Goal: Check status: Check status

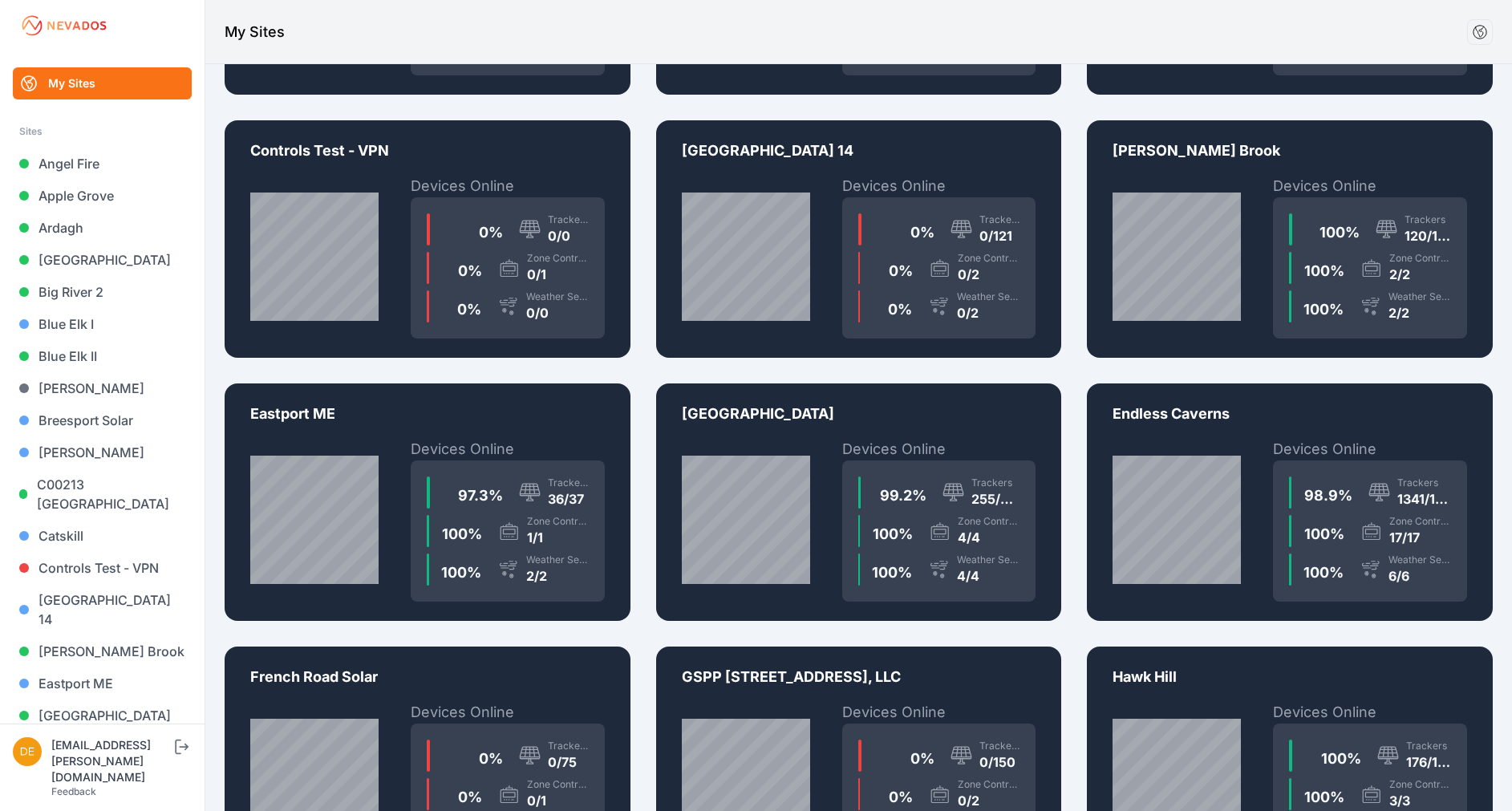
scroll to position [1033, 0]
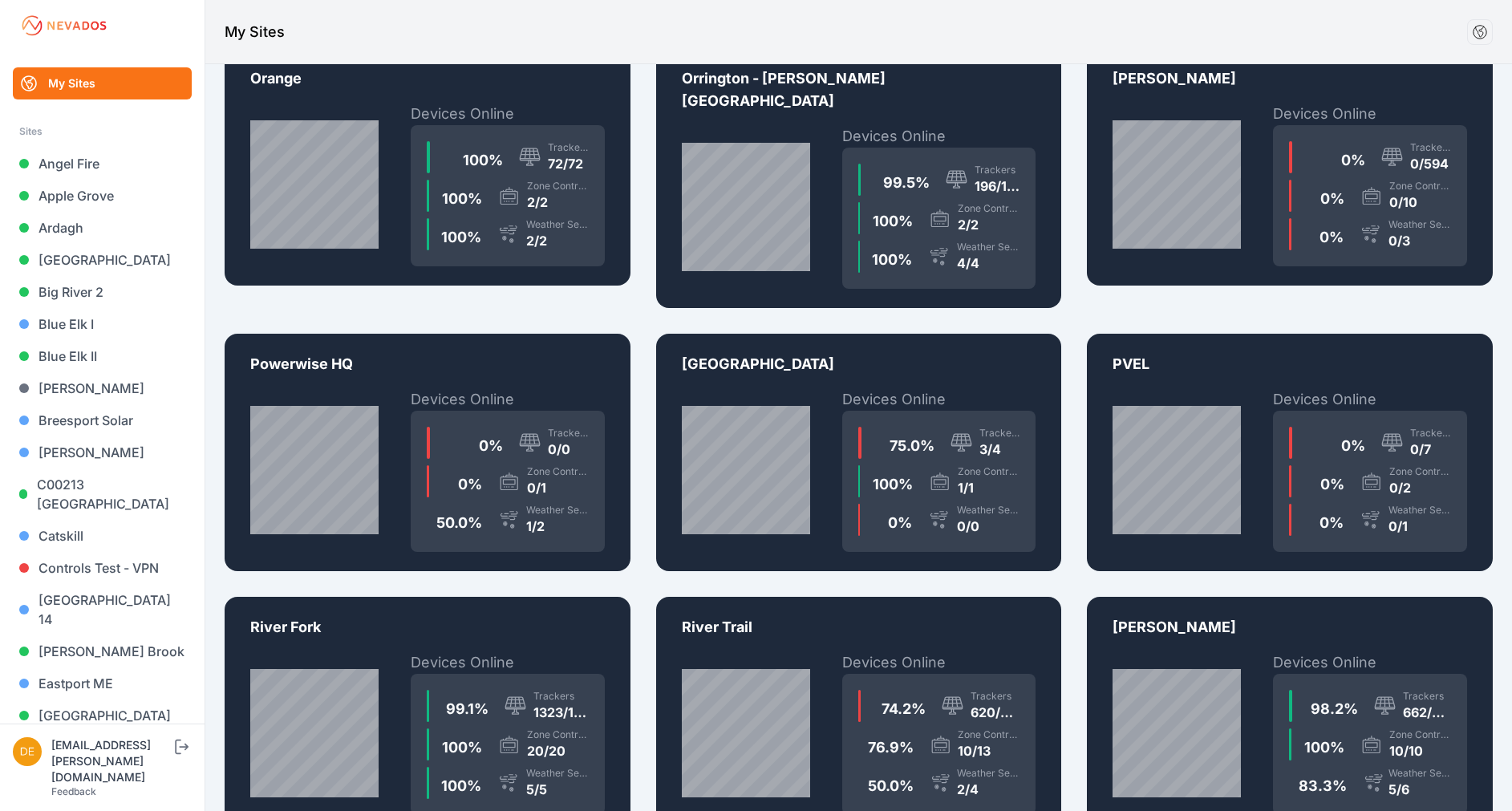
scroll to position [2650, 0]
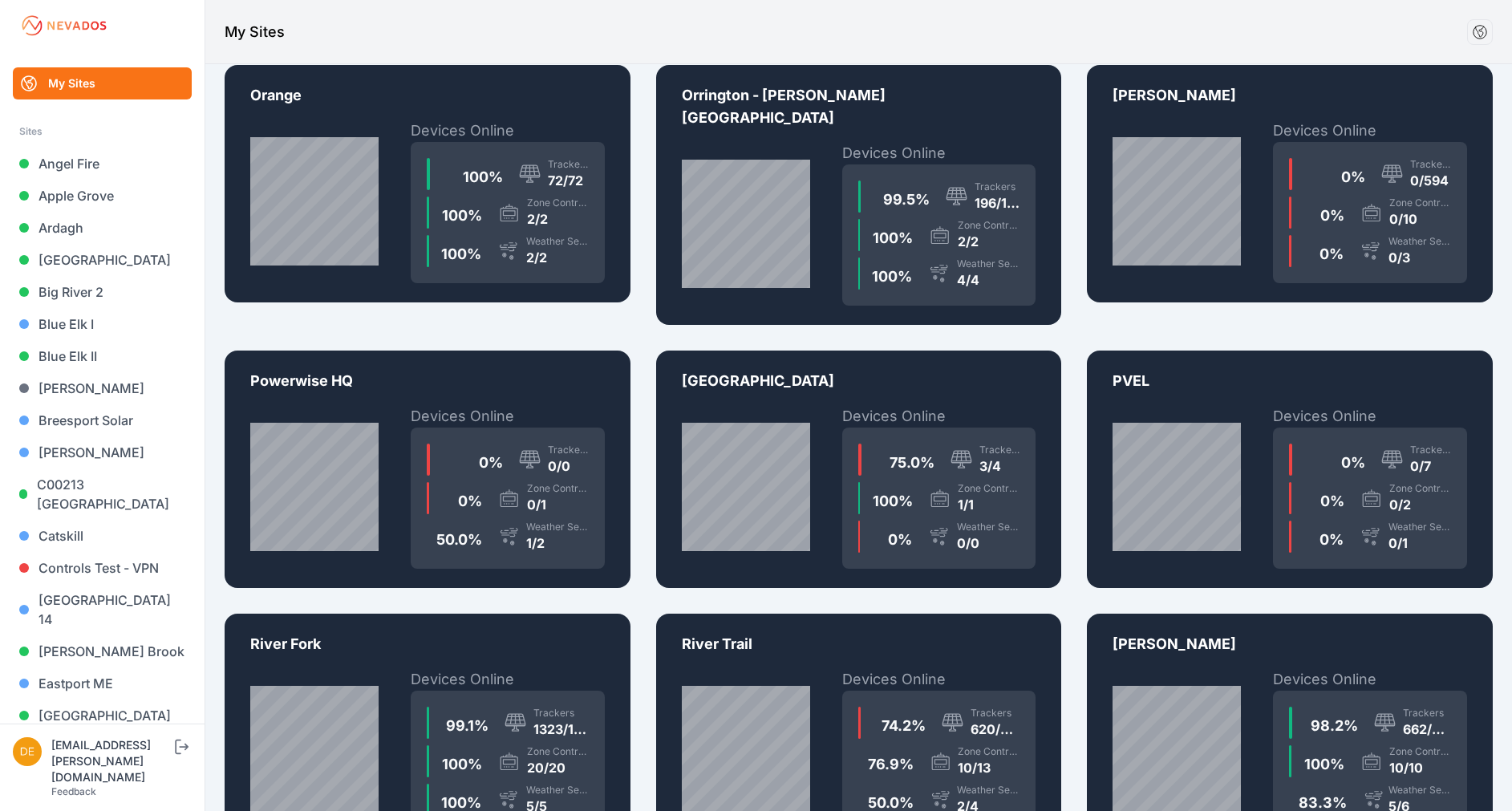
click at [1466, 427] on div "0 % Trackers 0/7 0 % Zone Controllers 0/2 0 % Weather Sensors 0/1" at bounding box center [1370, 497] width 194 height 141
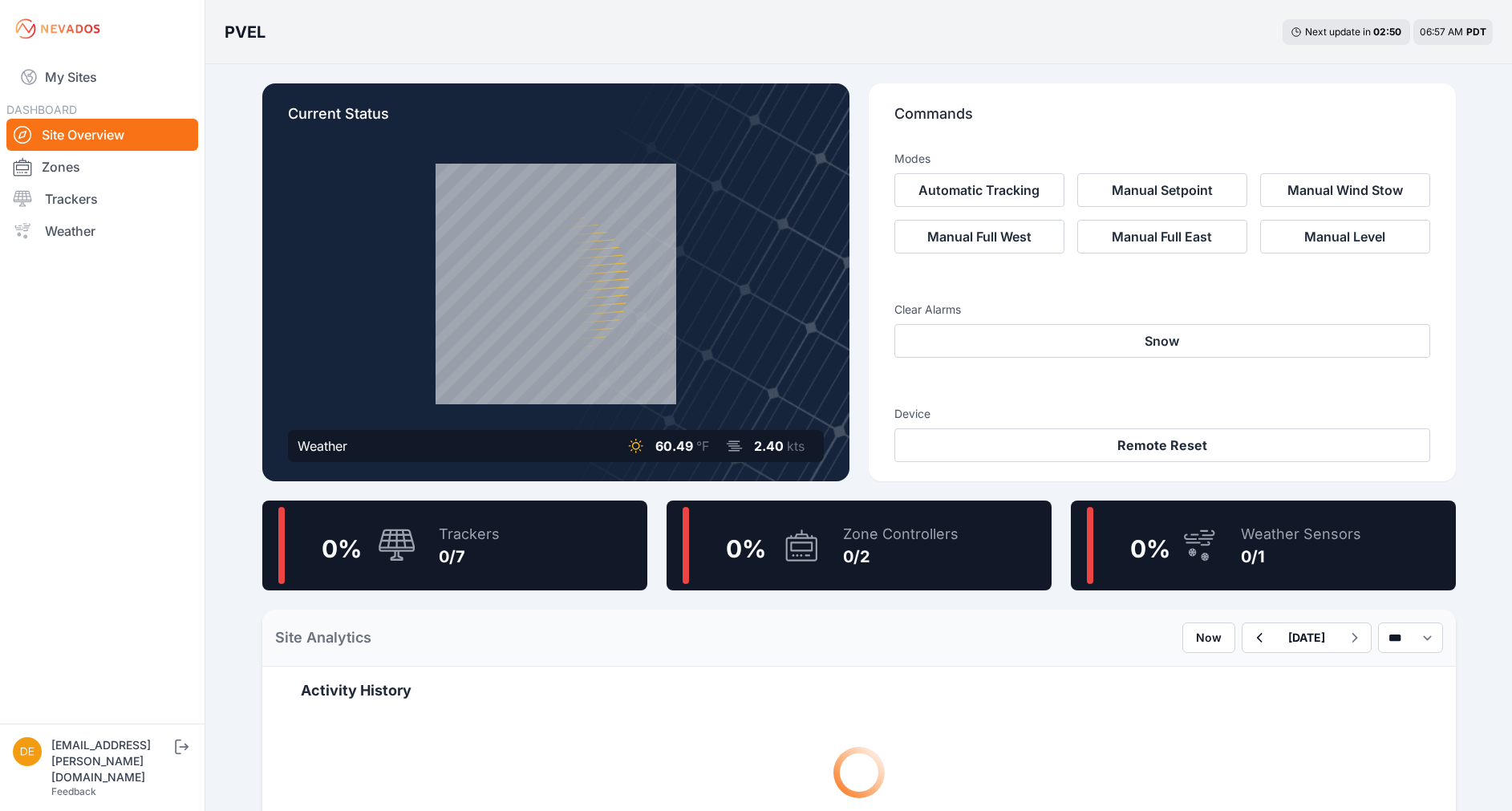
click at [791, 417] on div "Current Status Weather 60.49 °F 2.40 kts" at bounding box center [556, 282] width 587 height 398
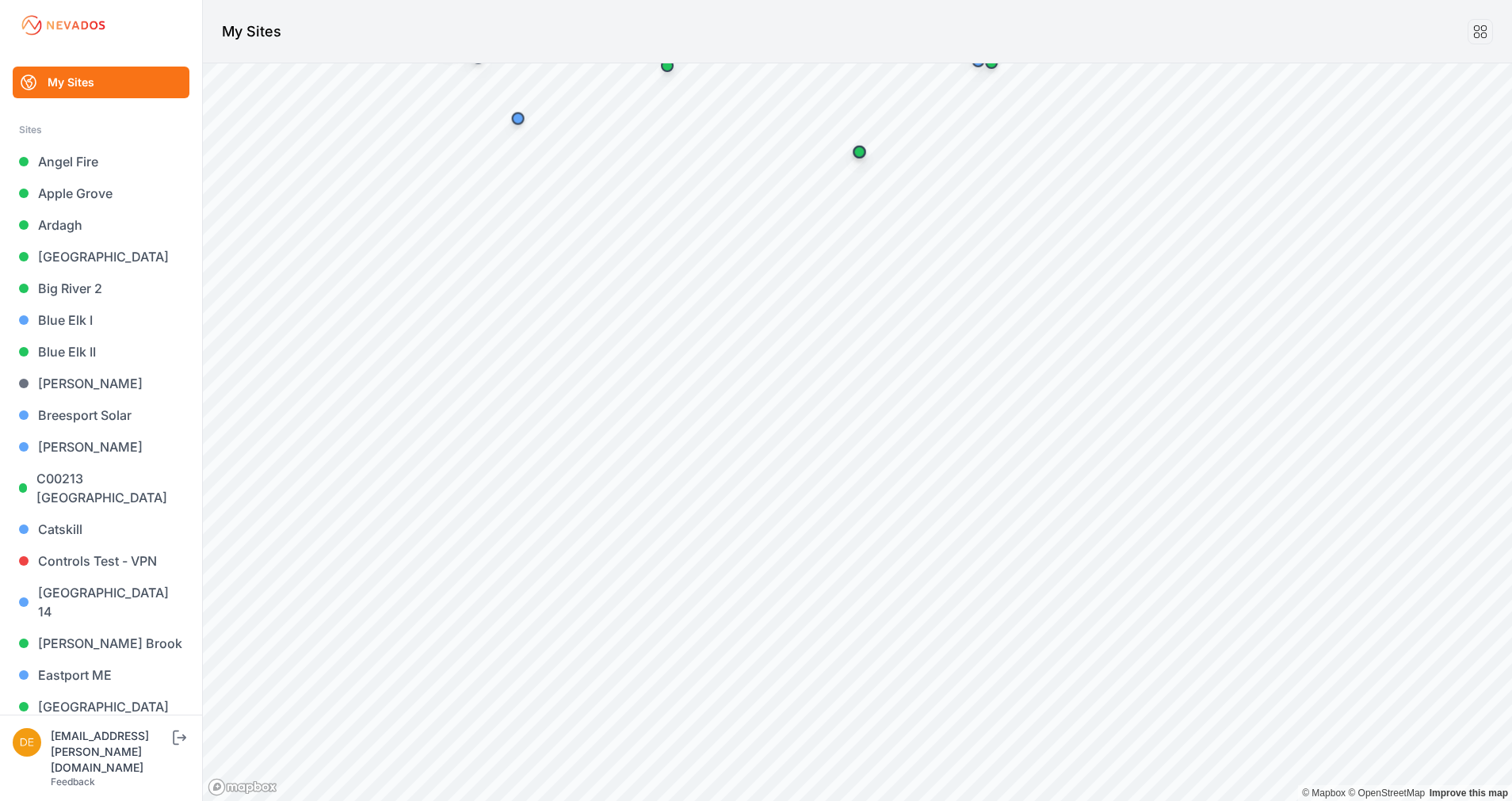
click at [676, 1] on body "My Sites Sites Angel Fire Apple Grove Ardagh Bartonsville Big River 2 Blue Elk …" at bounding box center [756, 400] width 1512 height 801
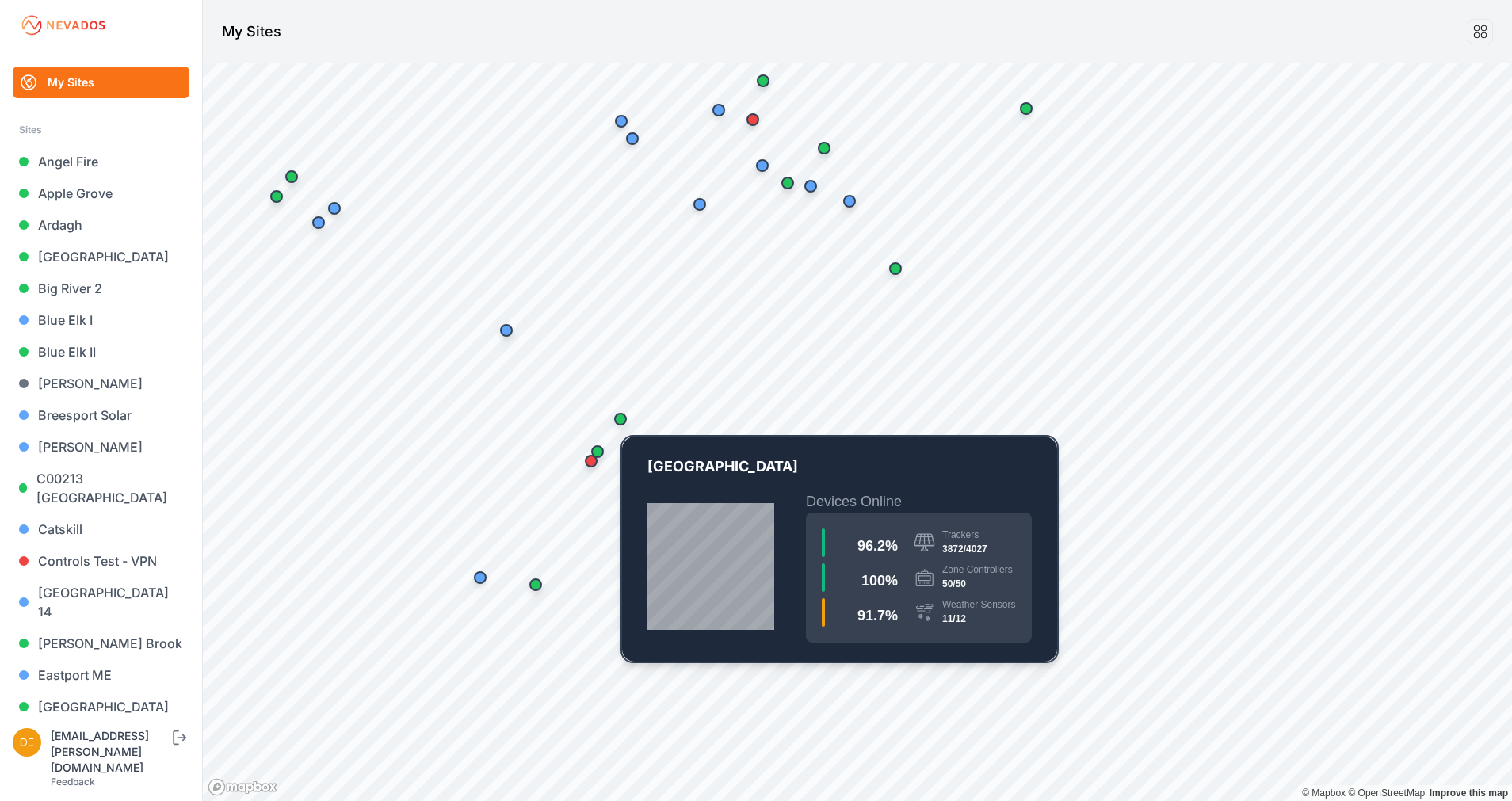
click at [607, 412] on div "Map marker" at bounding box center [620, 419] width 32 height 32
click at [621, 425] on div "Map marker" at bounding box center [620, 419] width 13 height 13
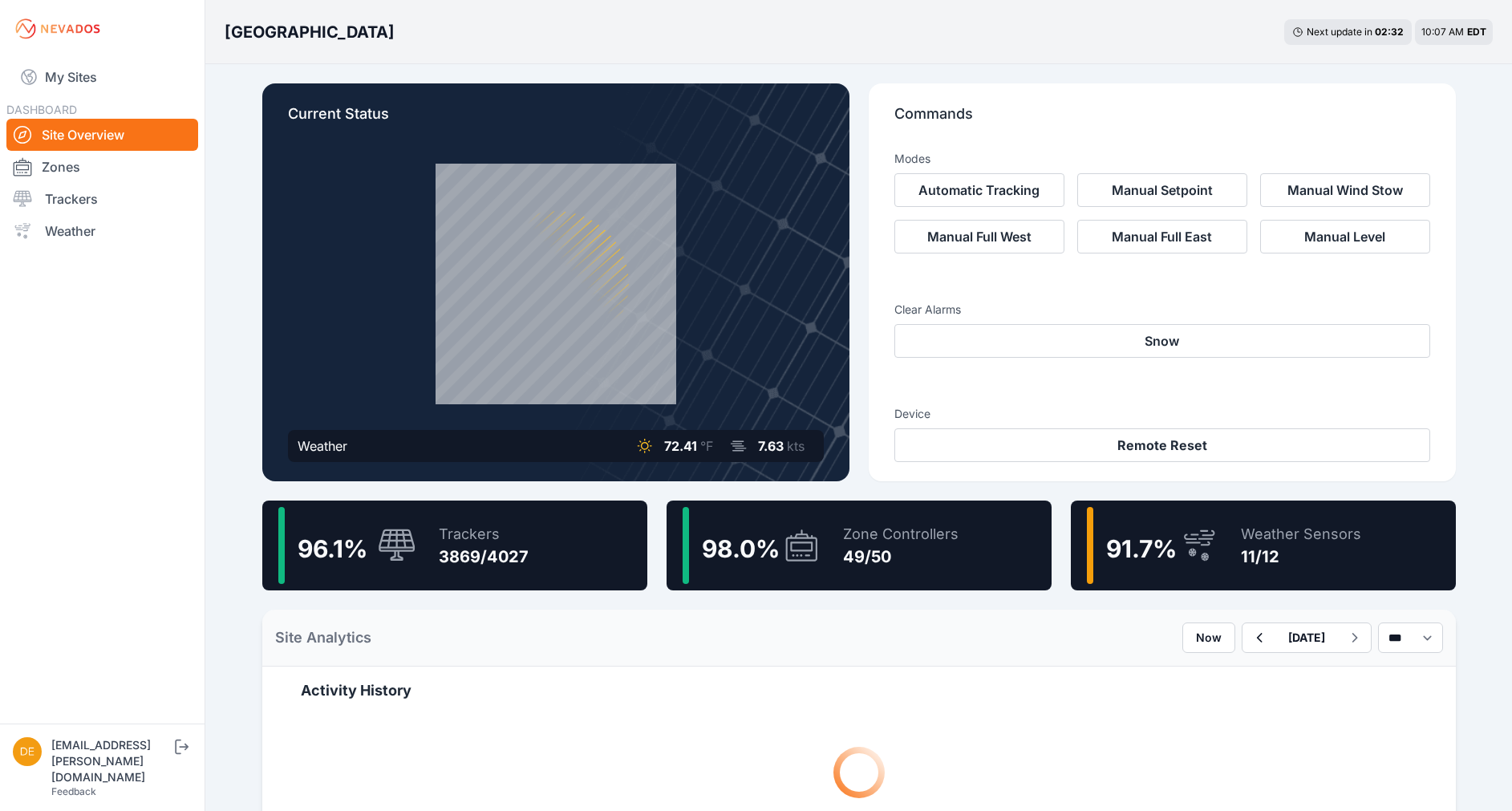
click at [1206, 522] on div "91.7 %" at bounding box center [1153, 546] width 131 height 77
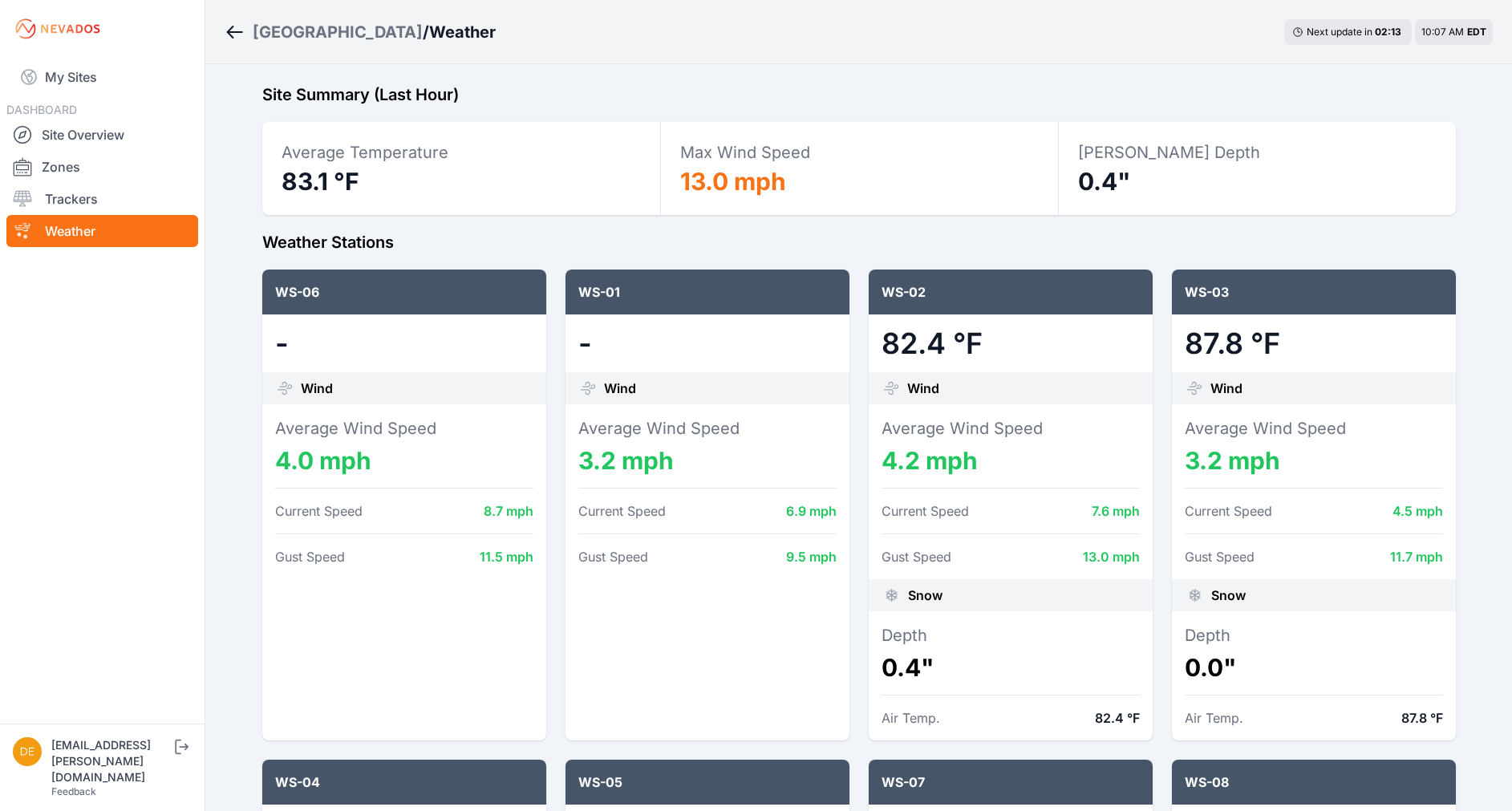
click at [237, 29] on icon "Breadcrumb" at bounding box center [235, 32] width 20 height 19
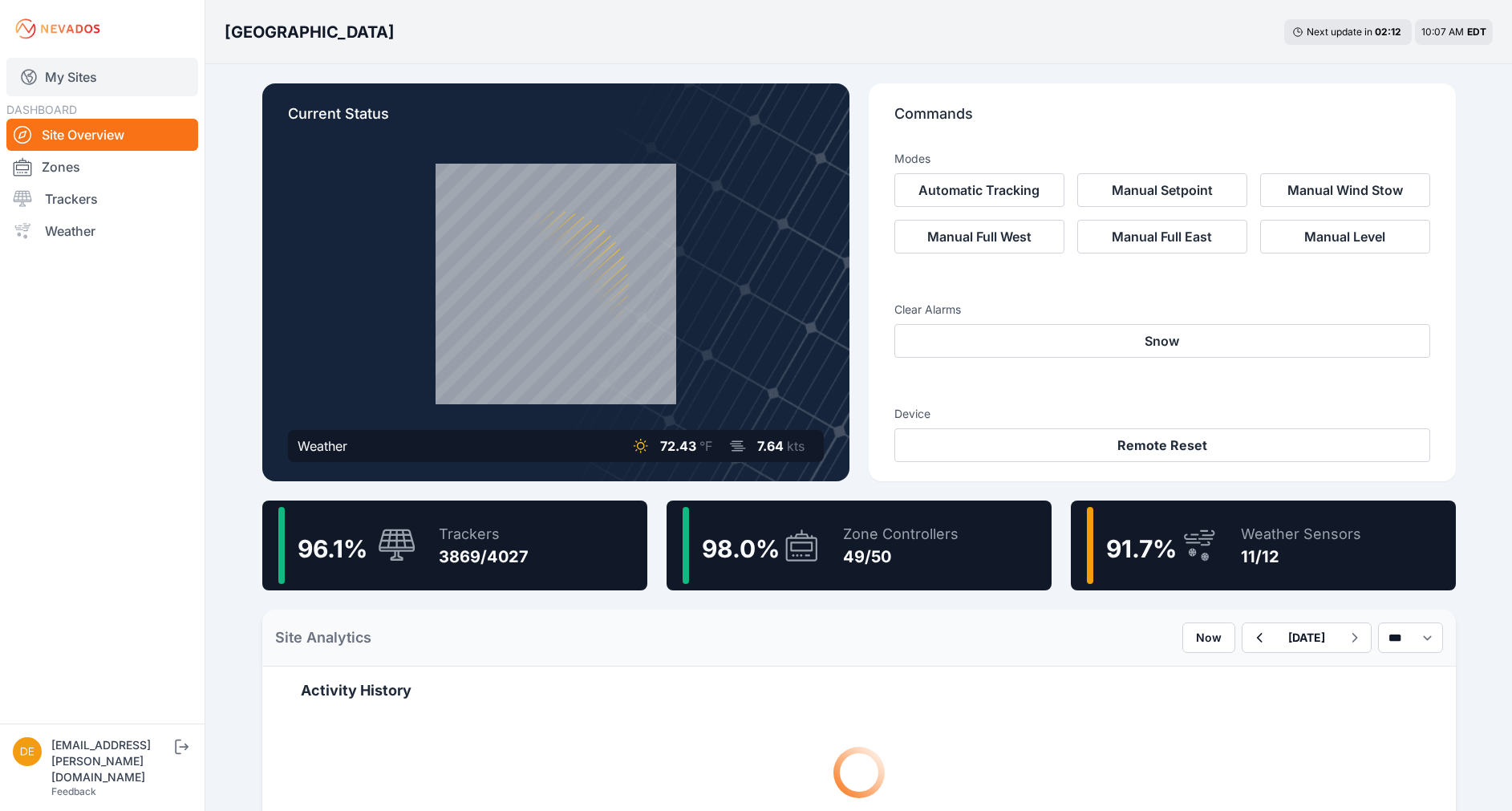
click at [64, 76] on link "My Sites" at bounding box center [102, 77] width 192 height 39
